Goal: Task Accomplishment & Management: Manage account settings

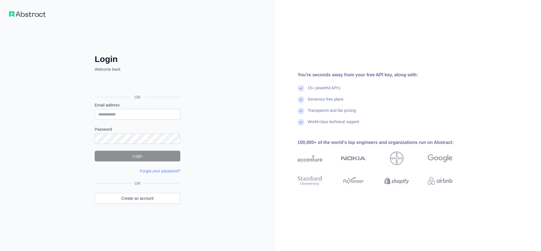
type input "**********"
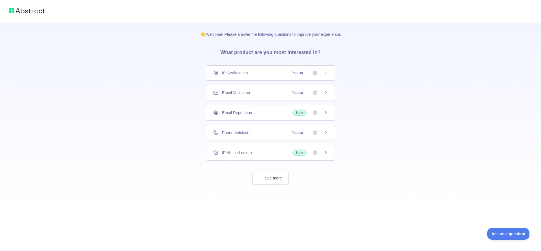
click at [29, 12] on img at bounding box center [27, 11] width 36 height 8
click at [29, 11] on img at bounding box center [27, 11] width 36 height 8
click at [272, 178] on button "See more" at bounding box center [270, 178] width 36 height 13
click at [250, 70] on div "IP Geolocation Popular" at bounding box center [268, 73] width 115 height 6
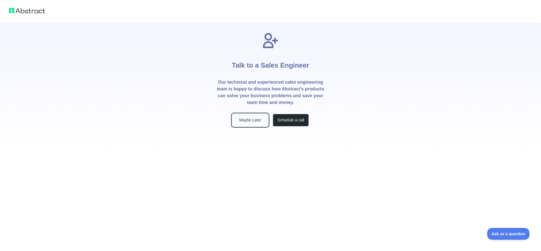
click at [243, 119] on button "Maybe Later" at bounding box center [250, 120] width 36 height 13
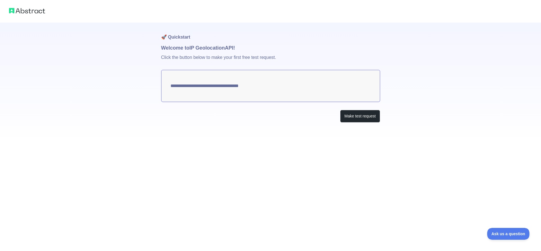
type textarea "**********"
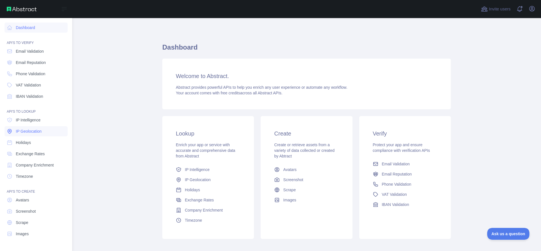
click at [43, 132] on link "IP Geolocation" at bounding box center [36, 131] width 63 height 10
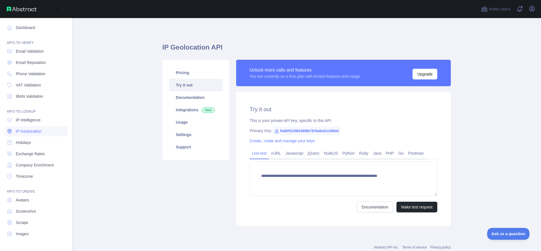
type textarea "**********"
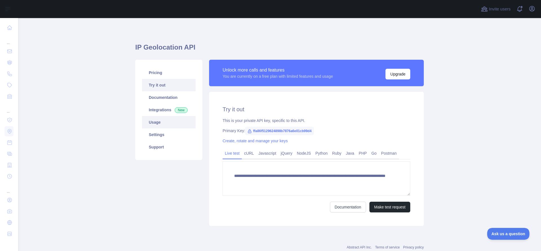
click at [155, 127] on link "Usage" at bounding box center [169, 122] width 54 height 12
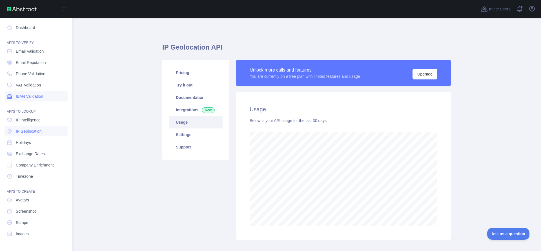
scroll to position [281492, 281261]
click at [28, 26] on link "Dashboard" at bounding box center [36, 28] width 63 height 10
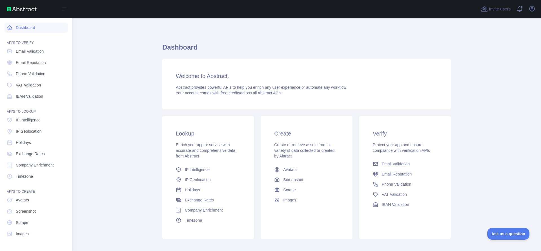
click at [19, 28] on link "Dashboard" at bounding box center [36, 28] width 63 height 10
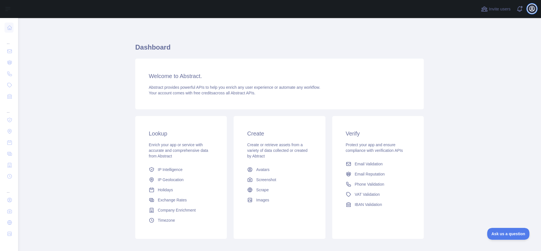
click at [536, 9] on button "Open user menu" at bounding box center [531, 8] width 9 height 9
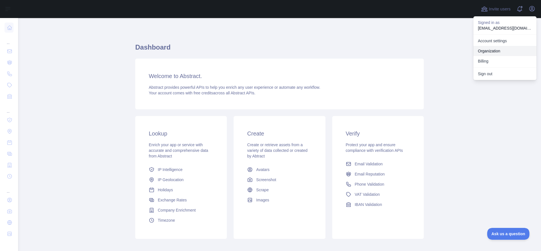
click at [513, 48] on link "Organization" at bounding box center [504, 51] width 63 height 10
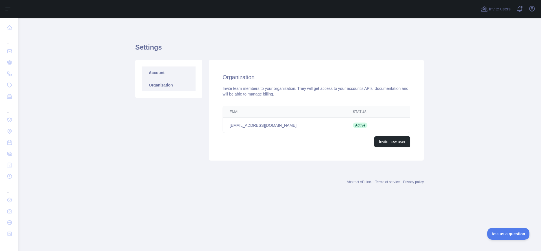
click at [166, 68] on link "Account" at bounding box center [169, 72] width 54 height 12
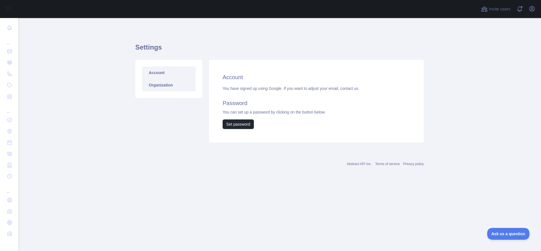
click at [162, 88] on link "Organization" at bounding box center [169, 85] width 54 height 12
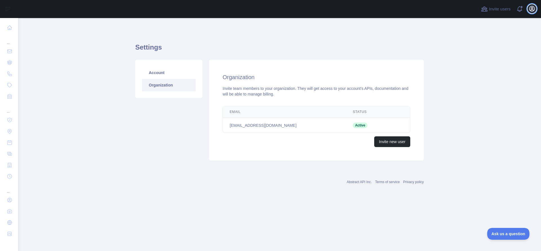
click at [533, 8] on icon "button" at bounding box center [532, 8] width 7 height 7
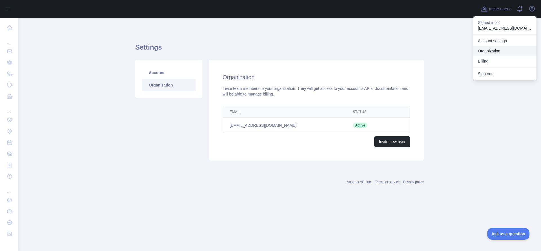
click at [504, 50] on link "Organization" at bounding box center [504, 51] width 63 height 10
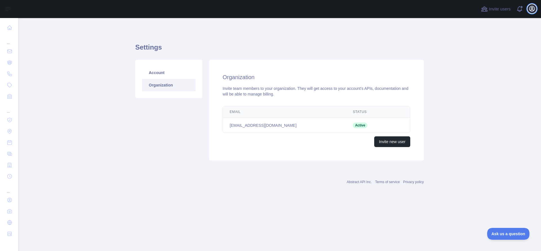
click at [532, 8] on icon "button" at bounding box center [532, 8] width 7 height 7
